Goal: Find contact information: Find contact information

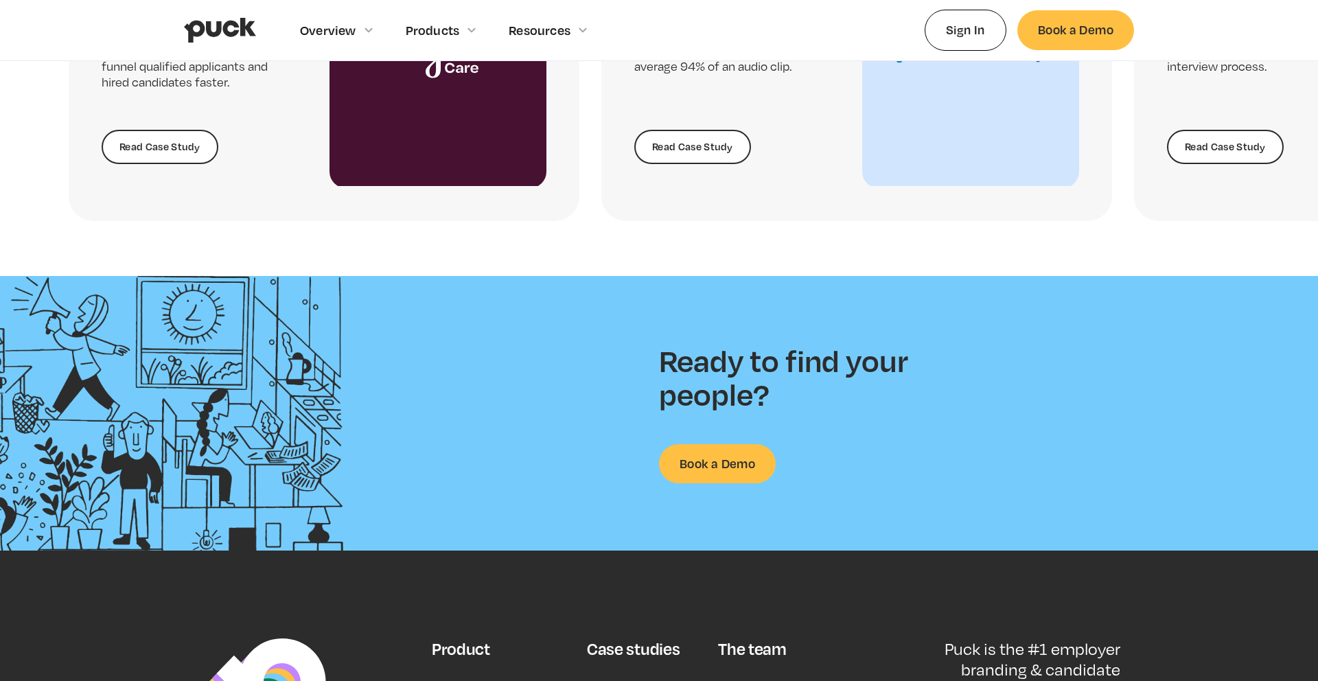
scroll to position [3560, 0]
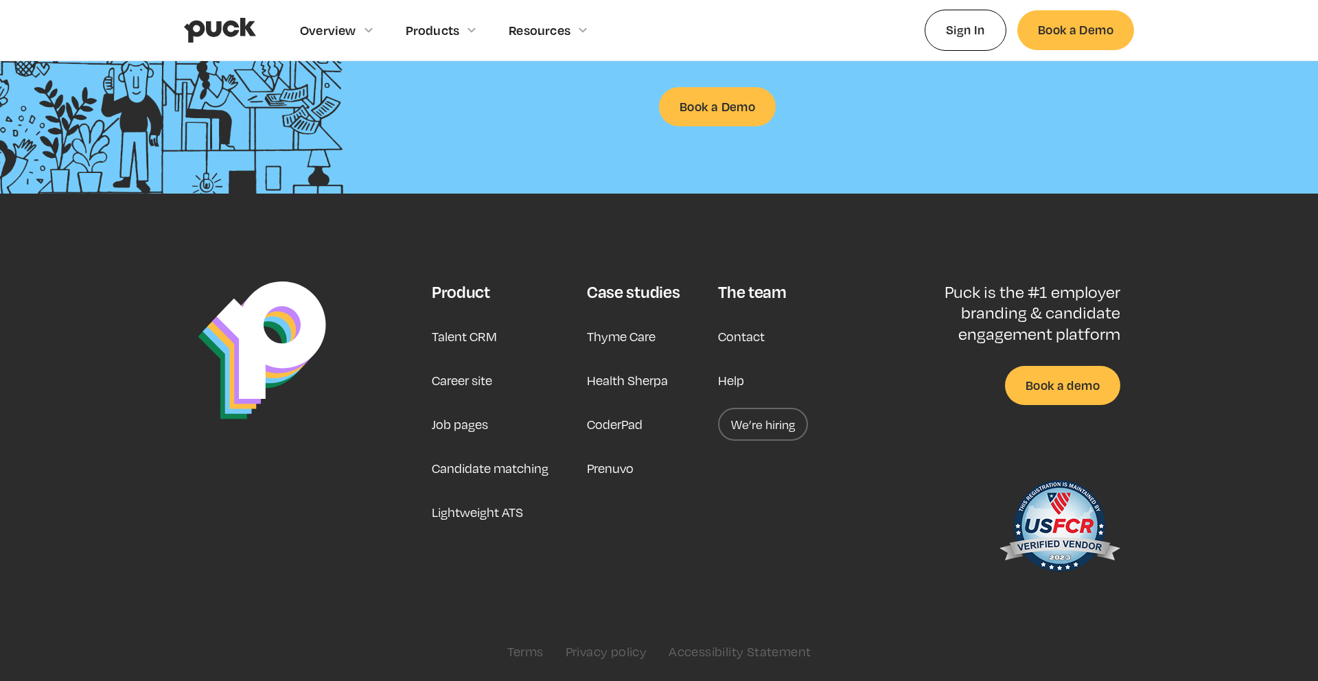
click at [751, 335] on link "Contact" at bounding box center [741, 336] width 47 height 33
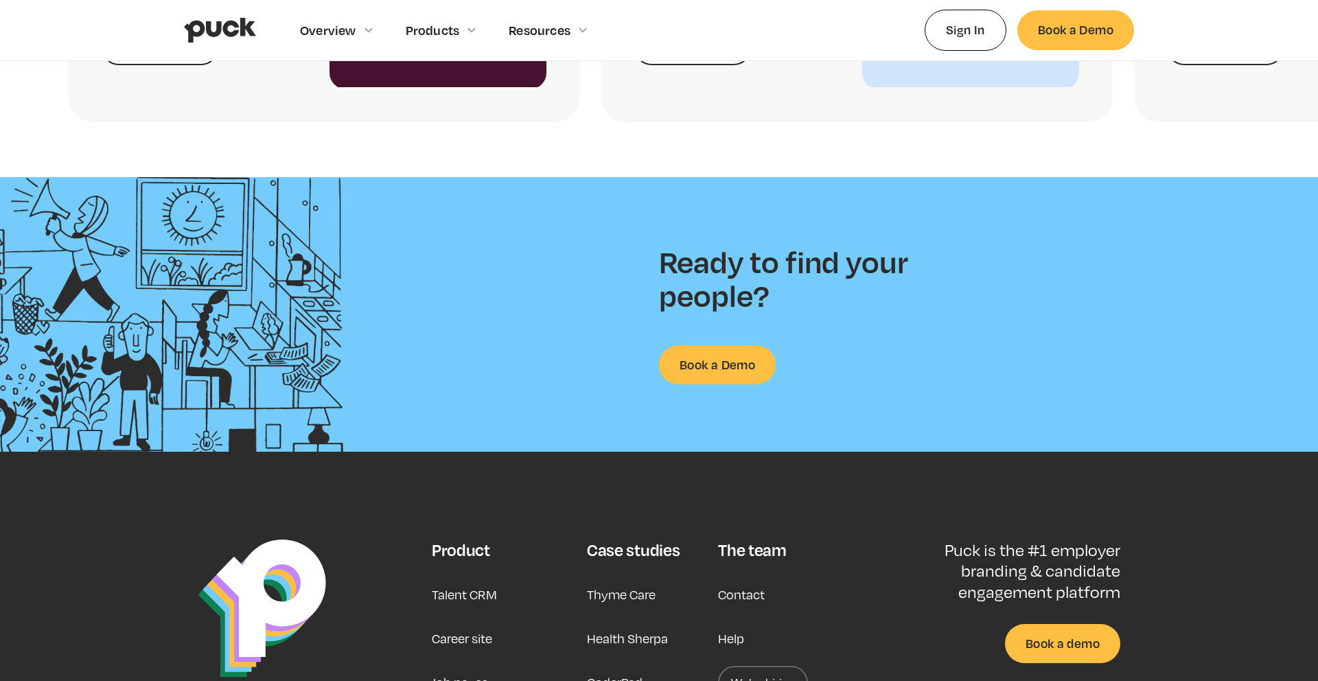
scroll to position [3560, 0]
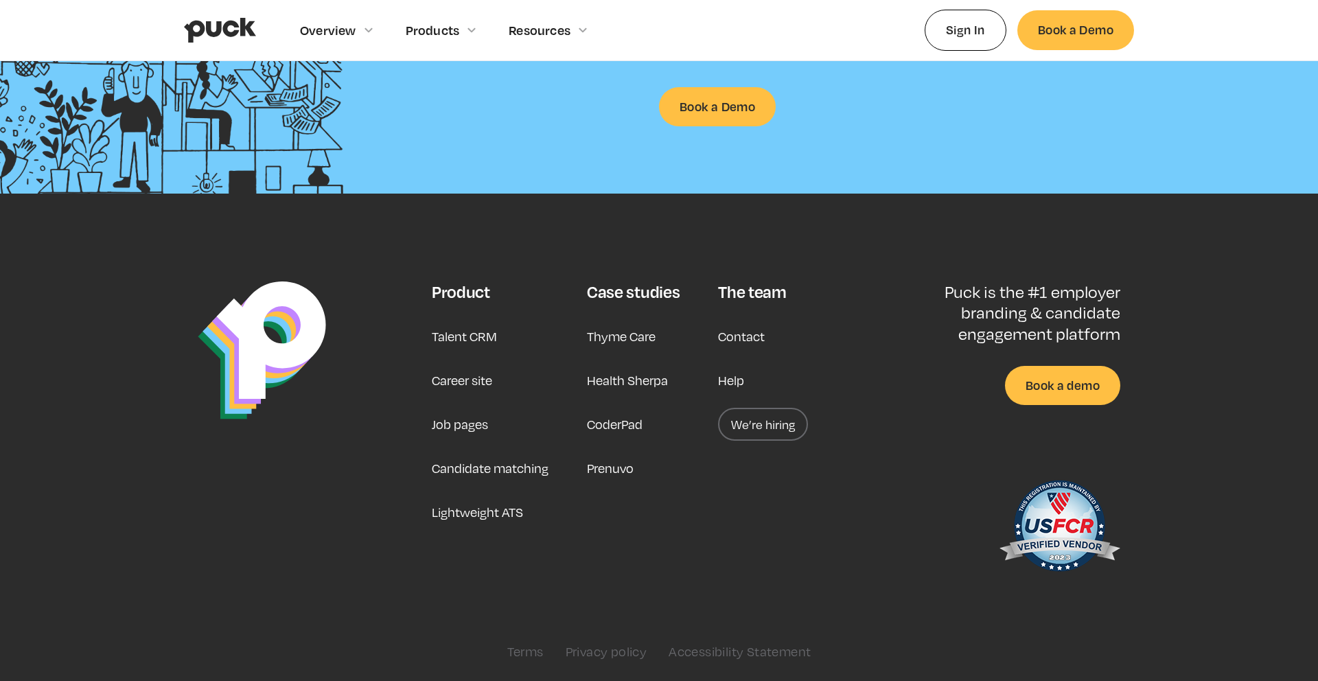
click at [754, 426] on link "We’re hiring" at bounding box center [763, 424] width 90 height 33
